Goal: Complete application form

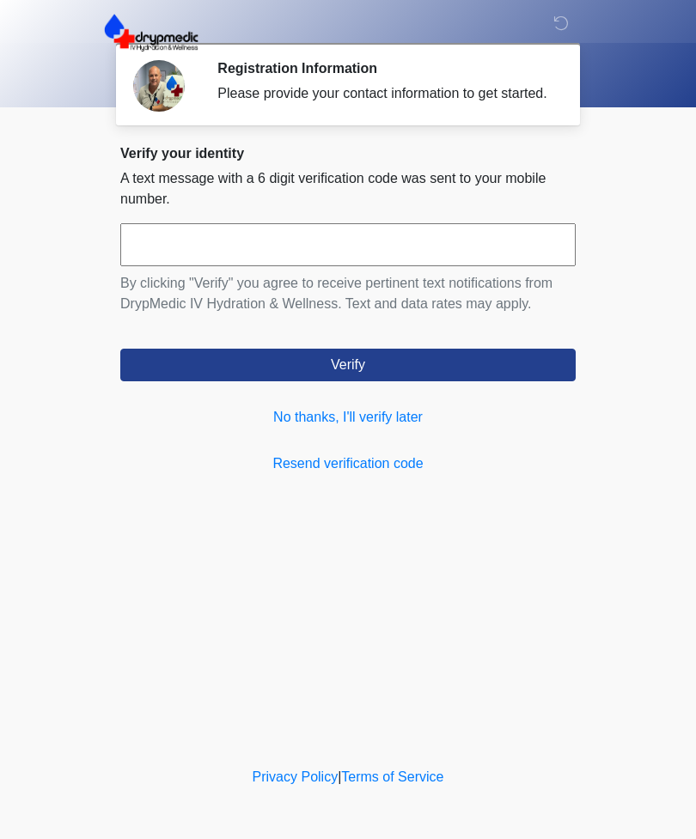
click at [186, 266] on input "text" at bounding box center [347, 244] width 455 height 43
type input "******"
click at [276, 381] on button "Verify" at bounding box center [347, 365] width 455 height 33
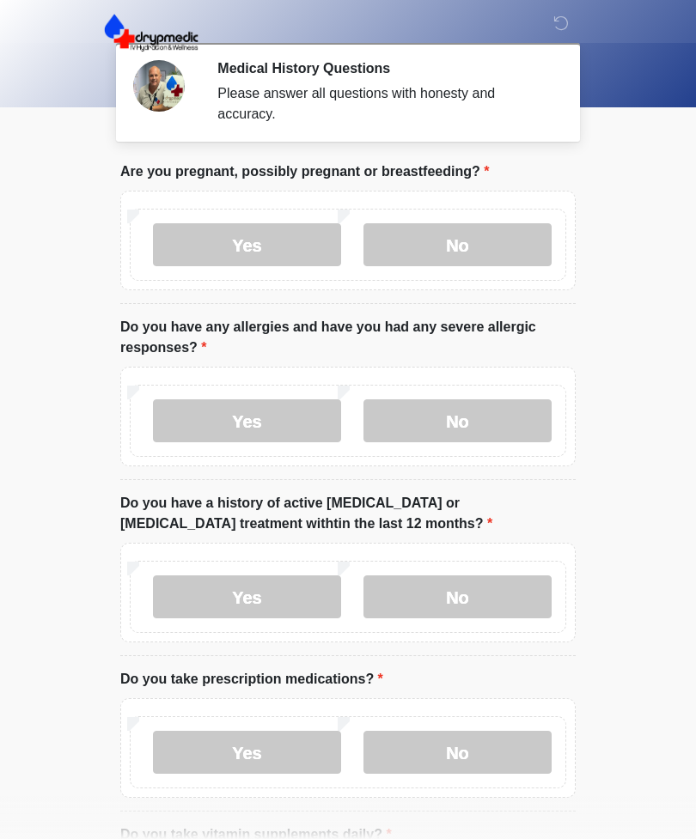
click at [474, 239] on label "No" at bounding box center [457, 244] width 188 height 43
click at [509, 422] on label "No" at bounding box center [457, 420] width 188 height 43
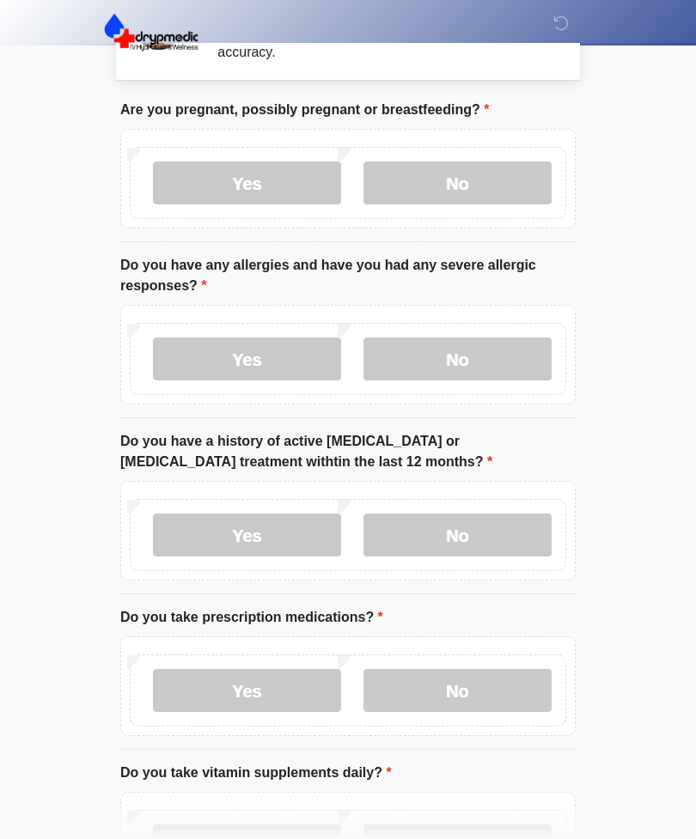
scroll to position [62, 0]
click at [510, 534] on label "No" at bounding box center [457, 535] width 188 height 43
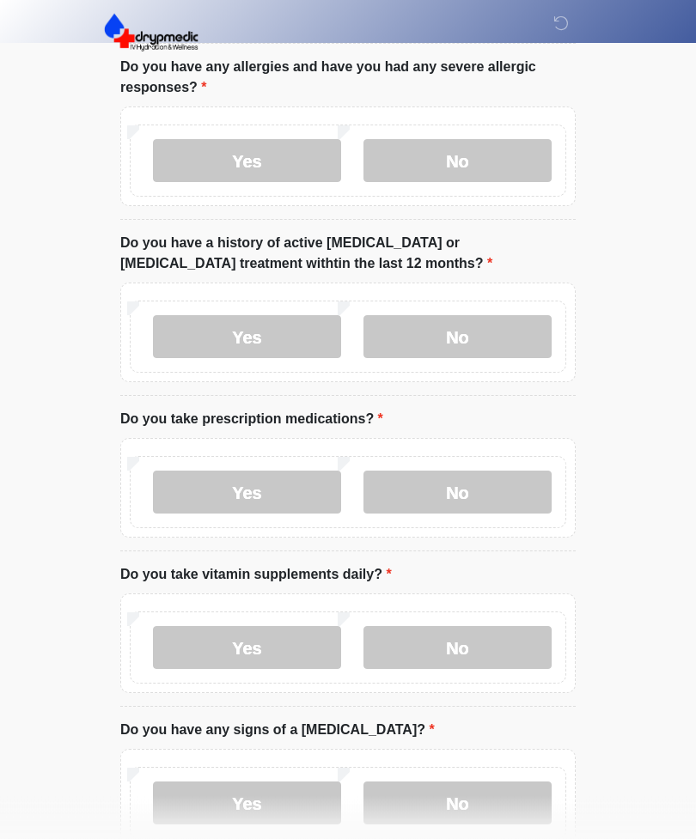
scroll to position [275, 0]
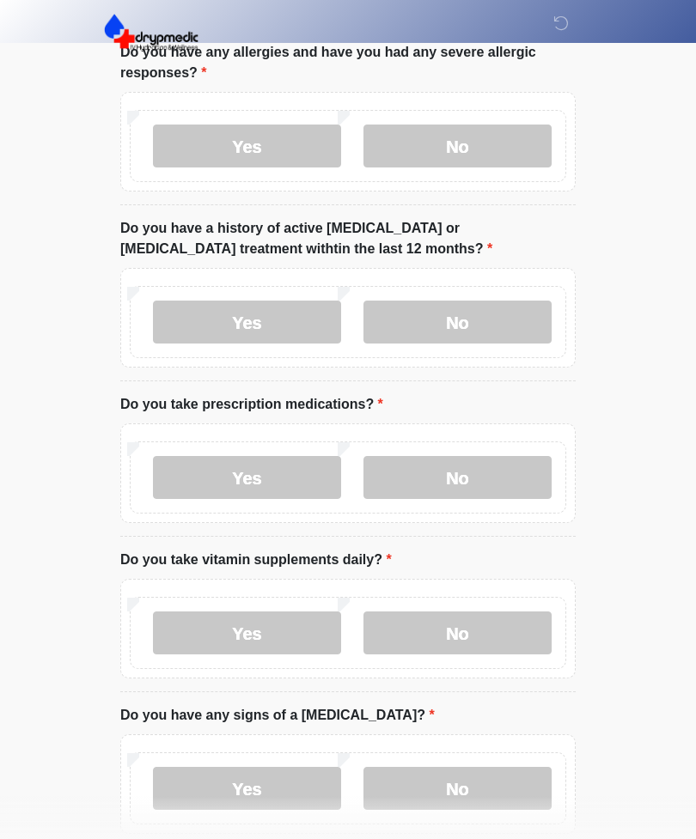
click at [492, 465] on label "No" at bounding box center [457, 477] width 188 height 43
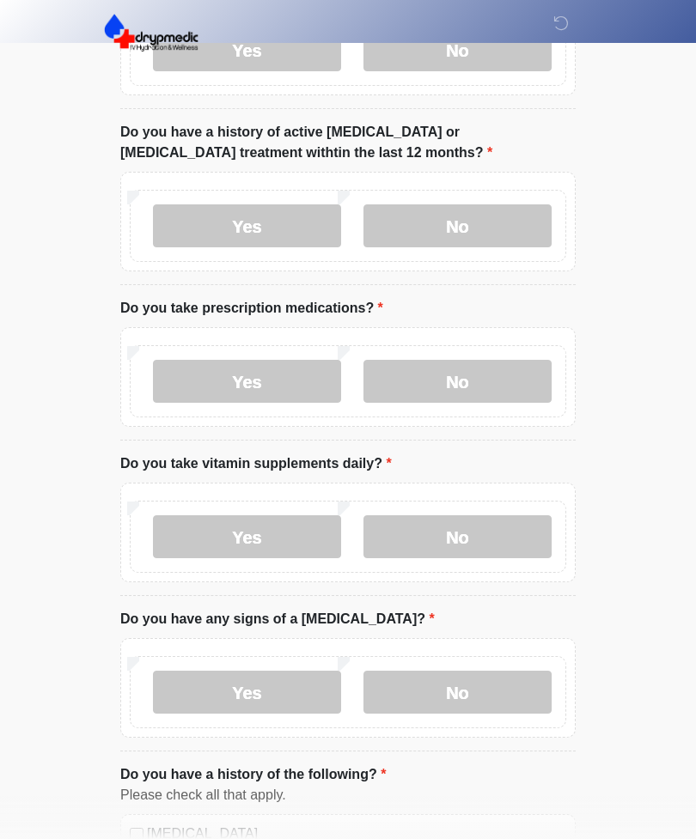
scroll to position [386, 0]
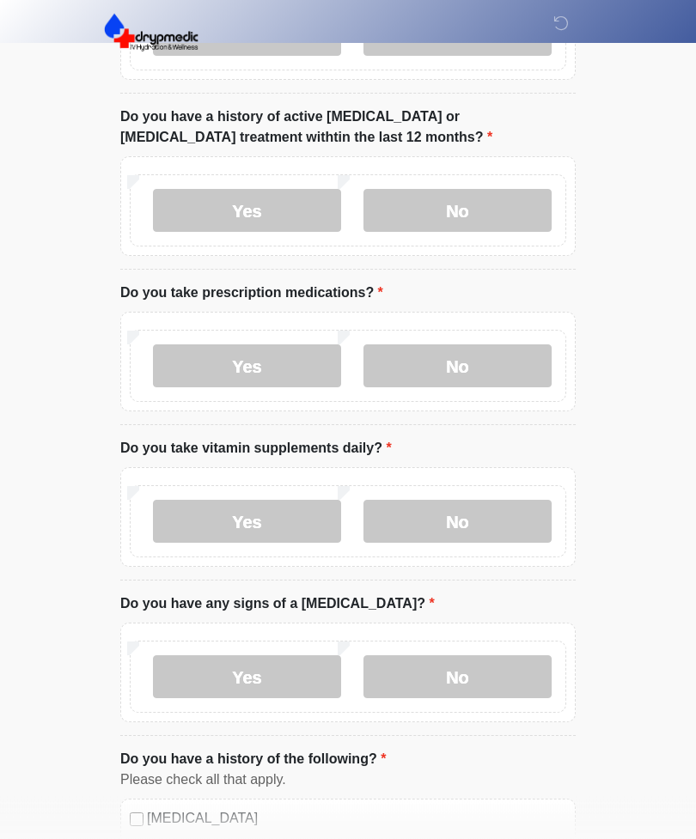
click at [193, 521] on label "Yes" at bounding box center [247, 522] width 188 height 43
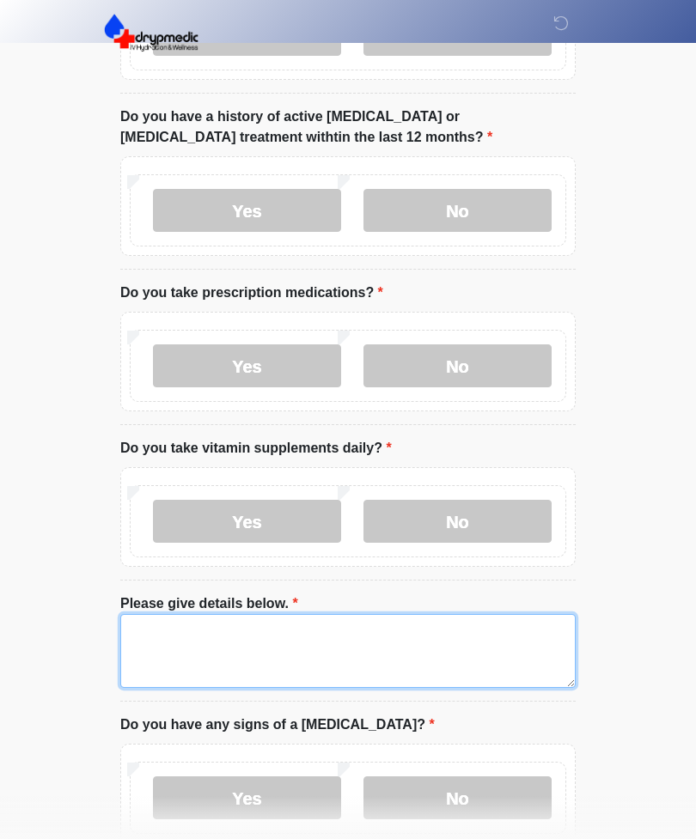
click at [455, 643] on textarea "Please give details below." at bounding box center [347, 651] width 455 height 74
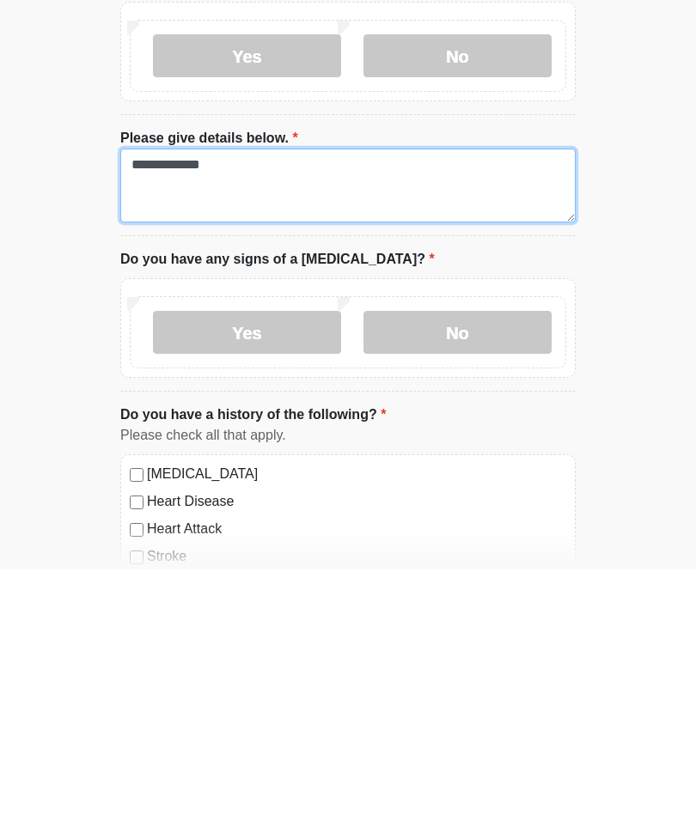
type textarea "**********"
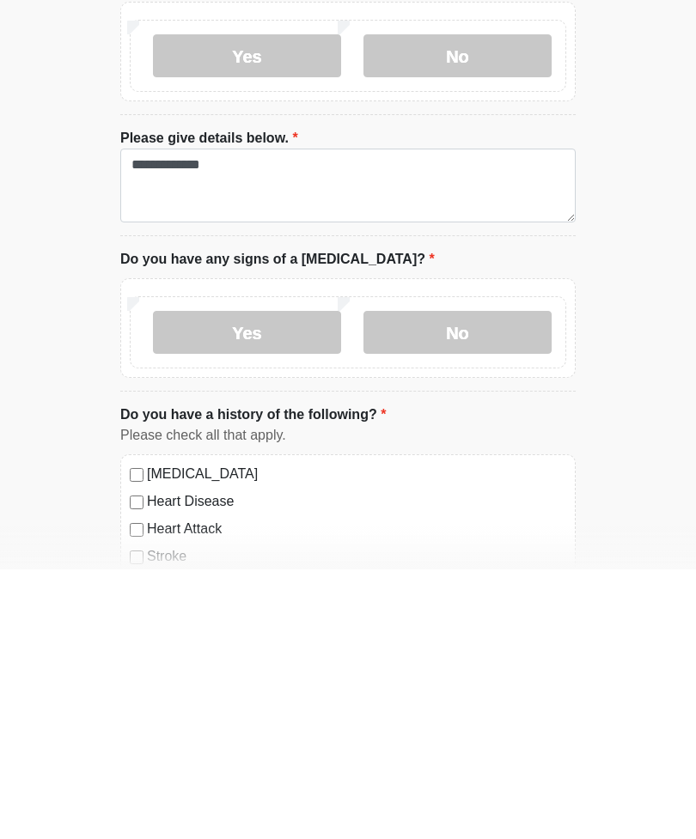
click at [497, 581] on label "No" at bounding box center [457, 602] width 188 height 43
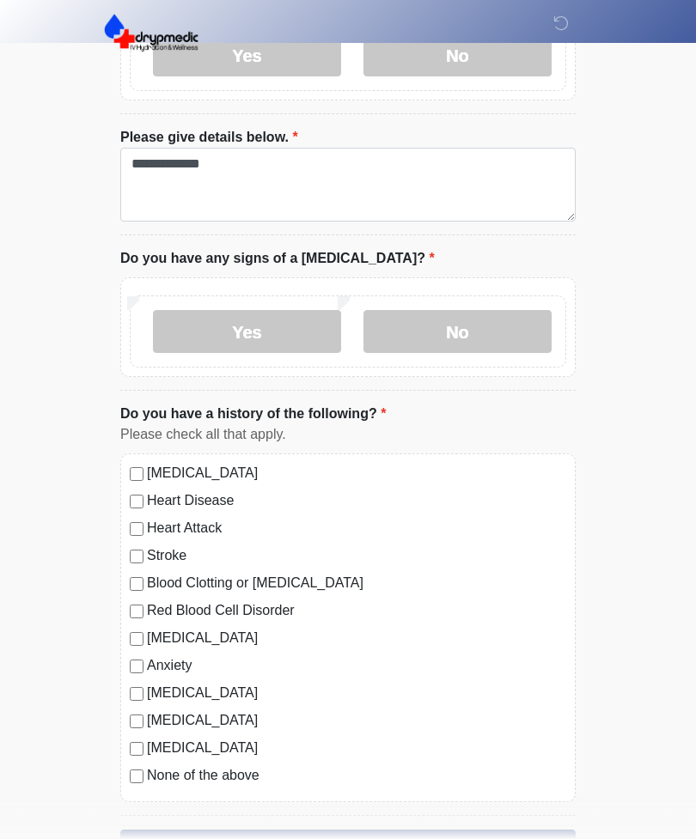
click at [494, 322] on label "No" at bounding box center [457, 331] width 188 height 43
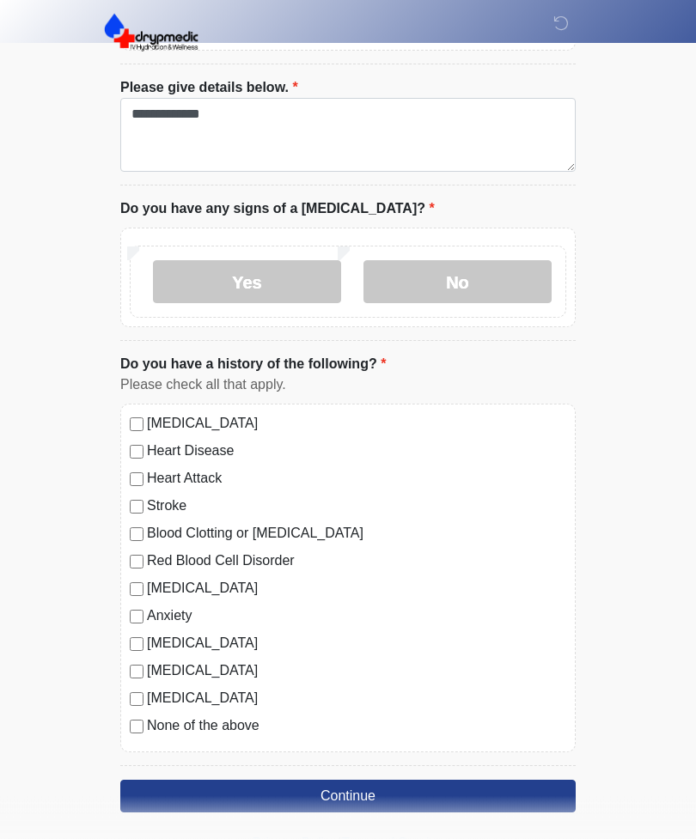
scroll to position [911, 0]
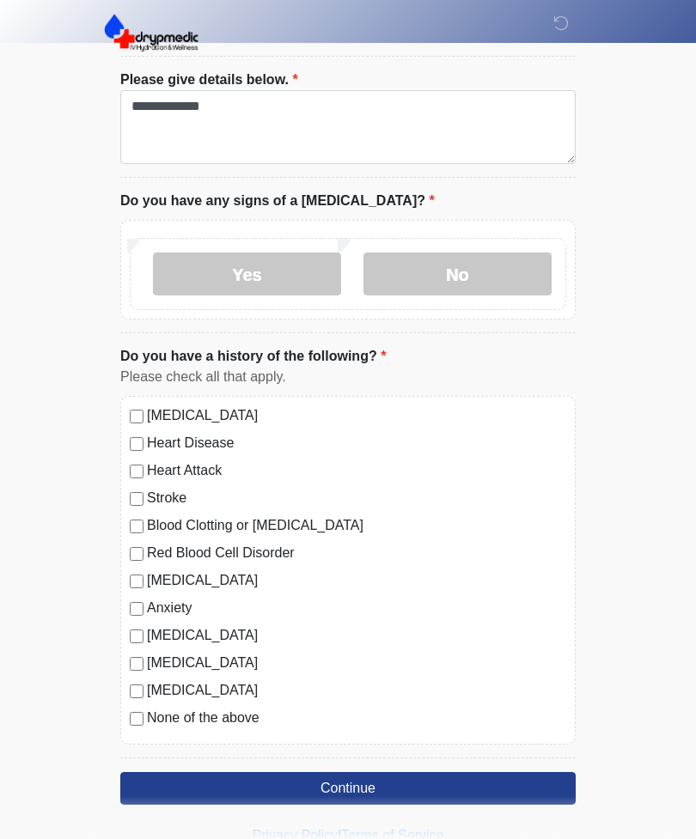
click at [479, 787] on button "Continue" at bounding box center [347, 788] width 455 height 33
click at [470, 790] on button "Continue" at bounding box center [347, 788] width 455 height 33
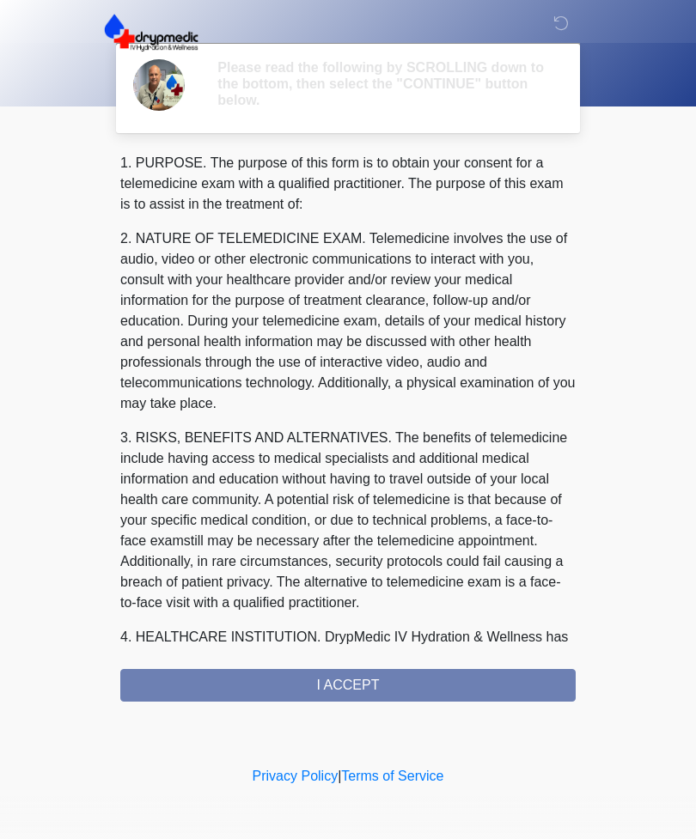
scroll to position [0, 0]
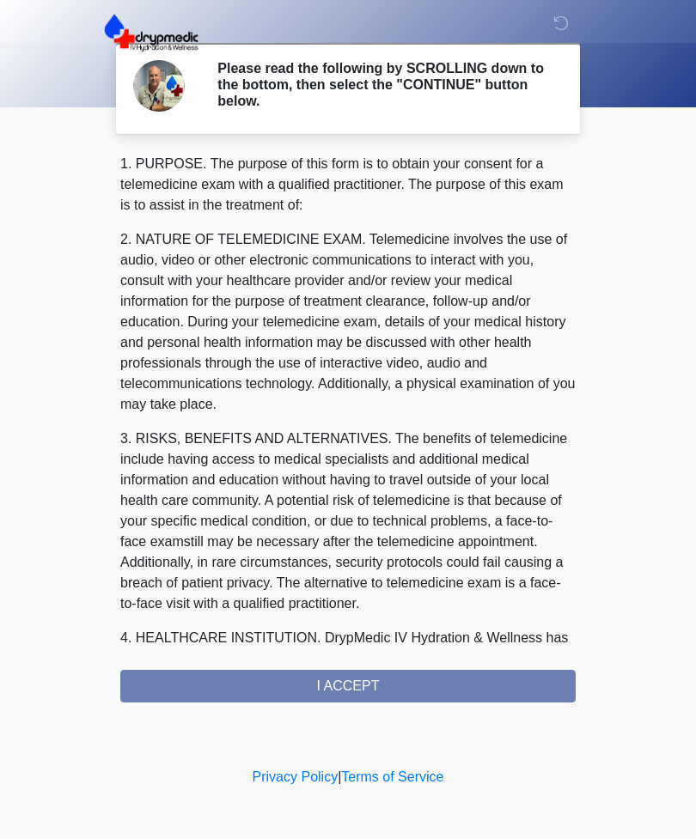
click at [460, 688] on div "1. PURPOSE. The purpose of this form is to obtain your consent for a telemedici…" at bounding box center [347, 428] width 455 height 549
click at [374, 686] on div "1. PURPOSE. The purpose of this form is to obtain your consent for a telemedici…" at bounding box center [347, 428] width 455 height 549
click at [381, 681] on div "1. PURPOSE. The purpose of this form is to obtain your consent for a telemedici…" at bounding box center [347, 428] width 455 height 549
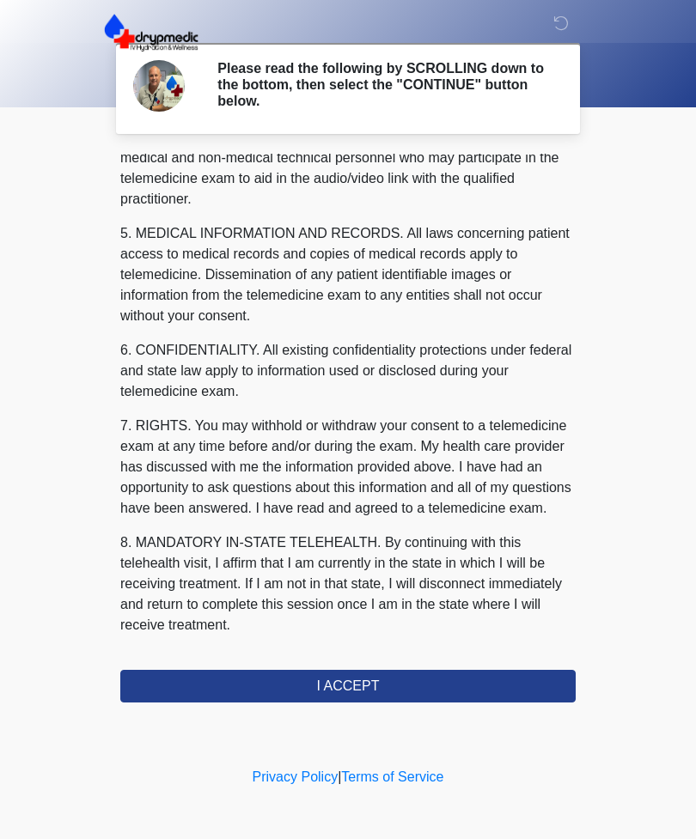
scroll to position [521, 0]
click at [379, 686] on button "I ACCEPT" at bounding box center [347, 686] width 455 height 33
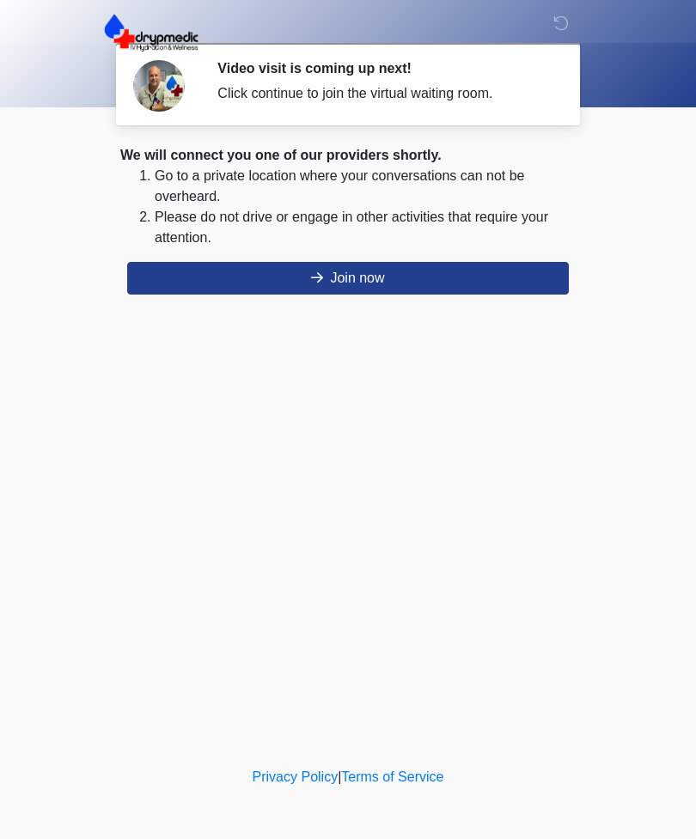
click at [291, 281] on button "Join now" at bounding box center [348, 278] width 442 height 33
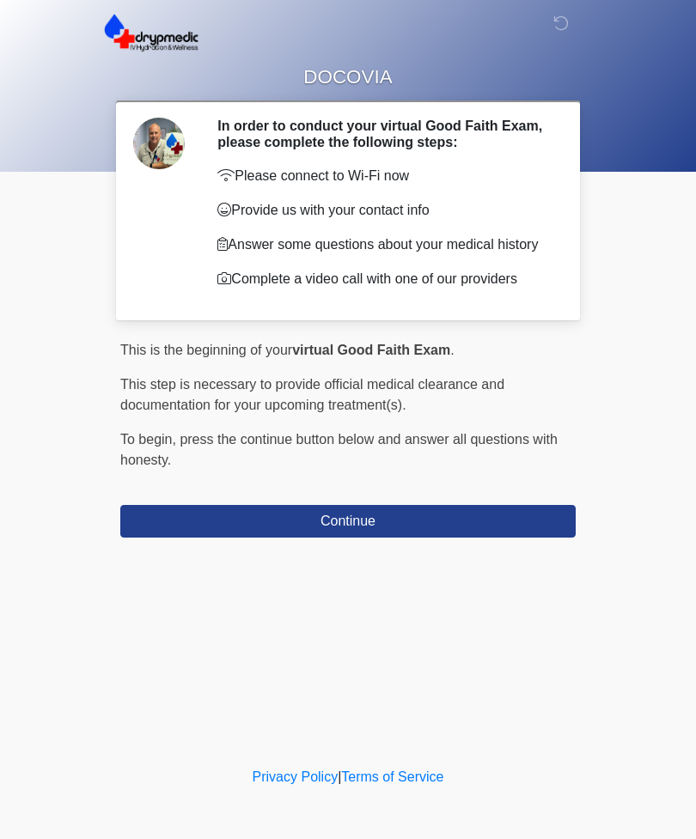
click at [460, 529] on button "Continue" at bounding box center [347, 521] width 455 height 33
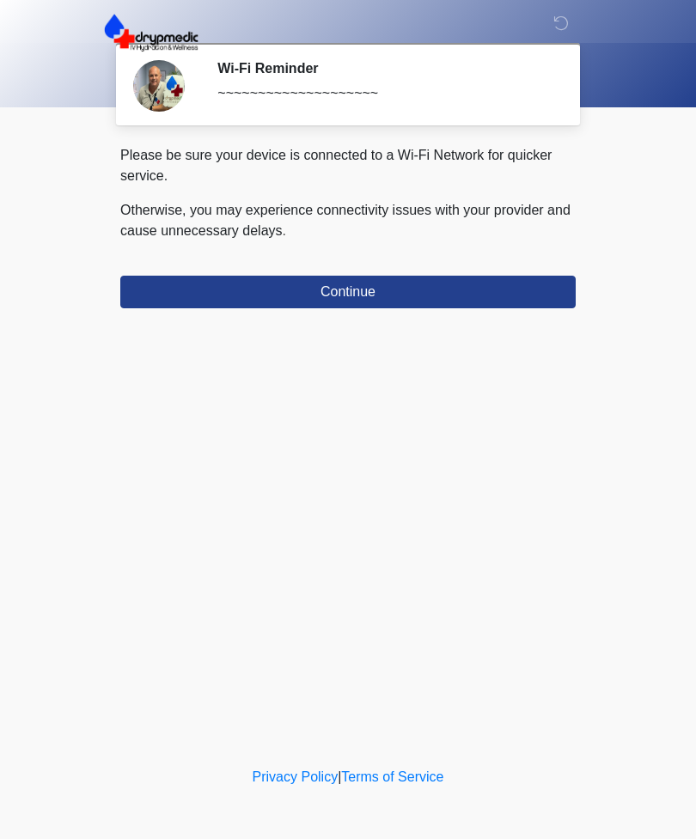
click at [497, 289] on button "Continue" at bounding box center [347, 292] width 455 height 33
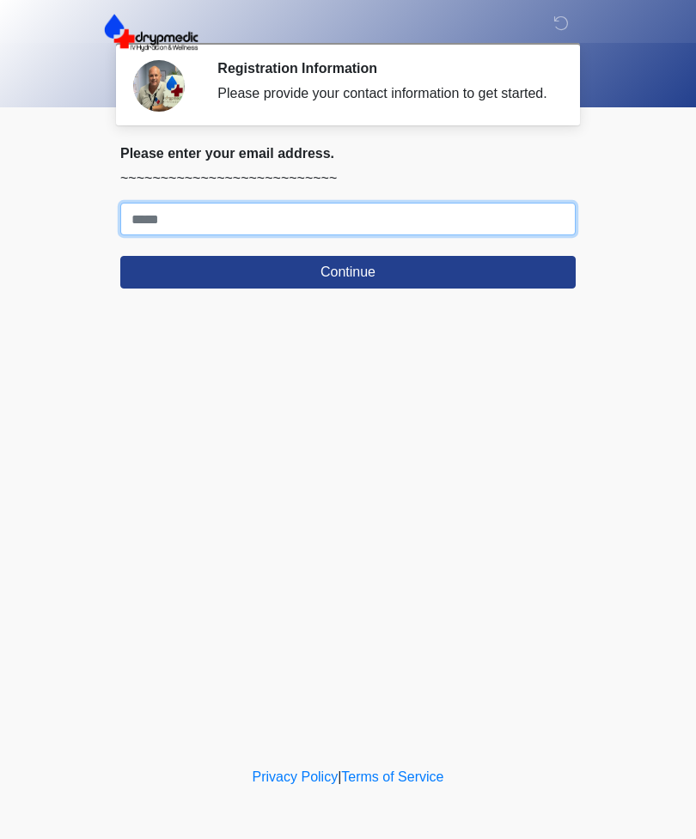
click at [159, 235] on input "Where should we email your treatment plan?" at bounding box center [347, 219] width 455 height 33
